Goal: Task Accomplishment & Management: Manage account settings

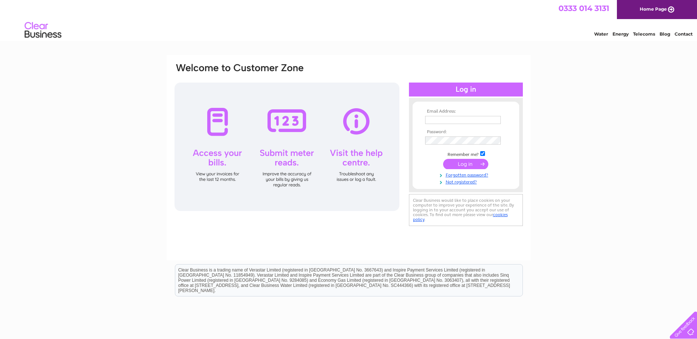
type input "strandshair@live.co.uk"
click at [464, 163] on input "submit" at bounding box center [465, 164] width 45 height 10
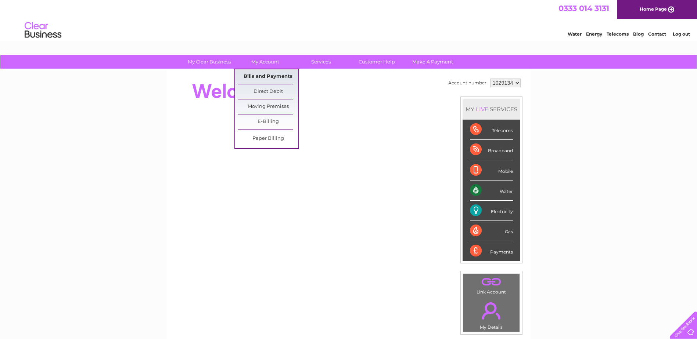
click at [274, 75] on link "Bills and Payments" at bounding box center [268, 76] width 61 height 15
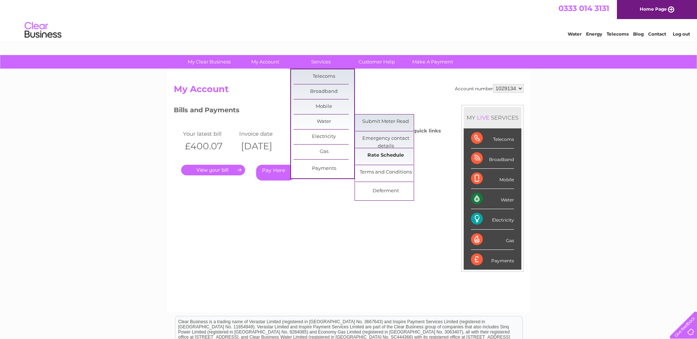
click at [401, 154] on link "Rate Schedule" at bounding box center [385, 155] width 61 height 15
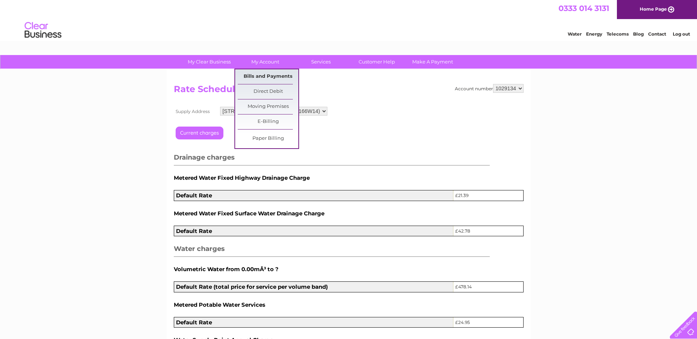
click at [269, 77] on link "Bills and Payments" at bounding box center [268, 76] width 61 height 15
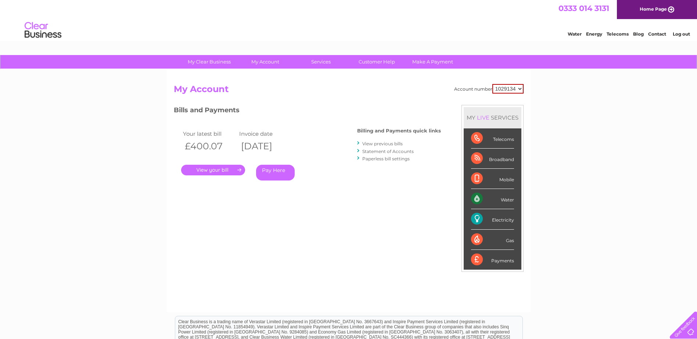
click at [226, 170] on link "." at bounding box center [213, 170] width 64 height 11
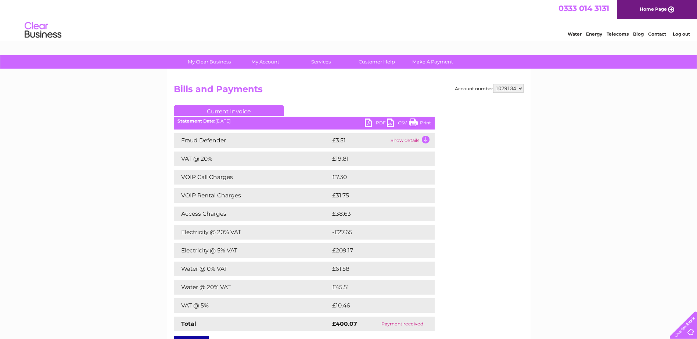
scroll to position [37, 0]
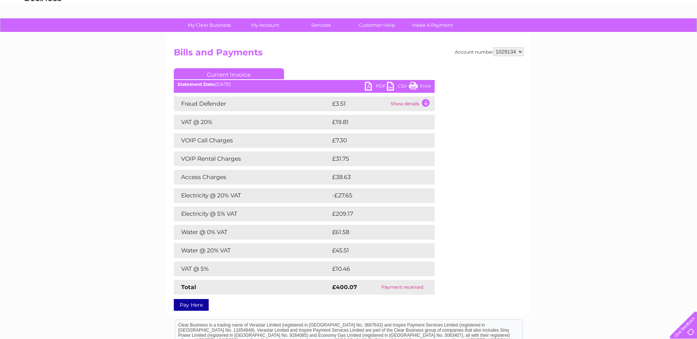
click at [377, 87] on link "PDF" at bounding box center [376, 87] width 22 height 11
